Goal: Transaction & Acquisition: Book appointment/travel/reservation

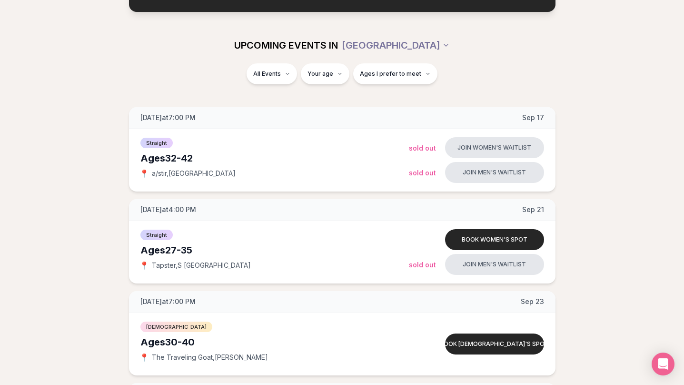
scroll to position [96, 1]
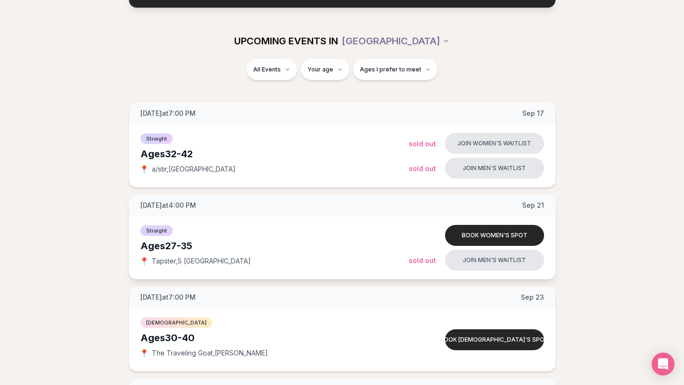
click at [162, 211] on div "Sunday at 4:00 PM Sep 21" at bounding box center [342, 205] width 427 height 21
click at [173, 203] on span "Sunday at 4:00 PM" at bounding box center [168, 205] width 56 height 10
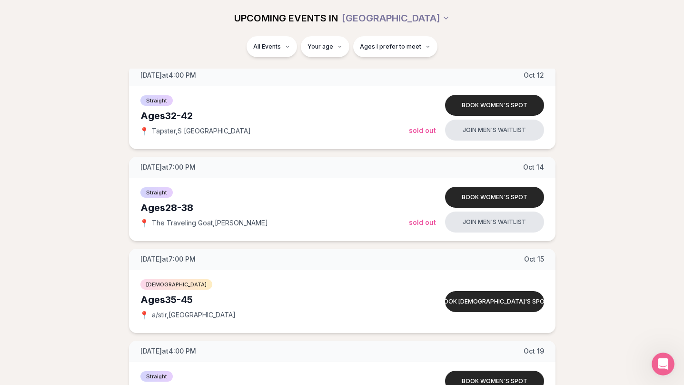
scroll to position [1151, 1]
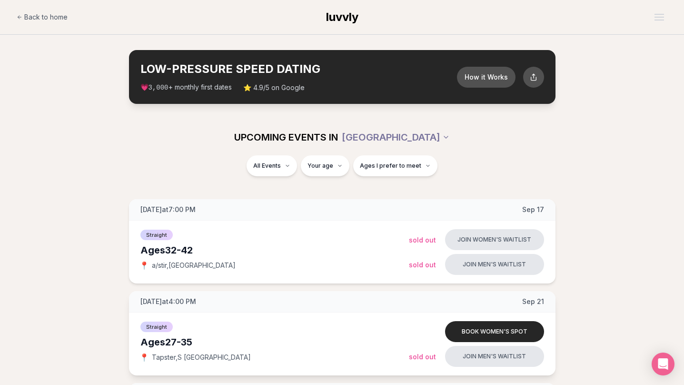
click at [226, 347] on div "Ages 27-35" at bounding box center [274, 341] width 269 height 13
click at [491, 324] on button "Book women's spot" at bounding box center [494, 331] width 99 height 21
